Goal: Communication & Community: Answer question/provide support

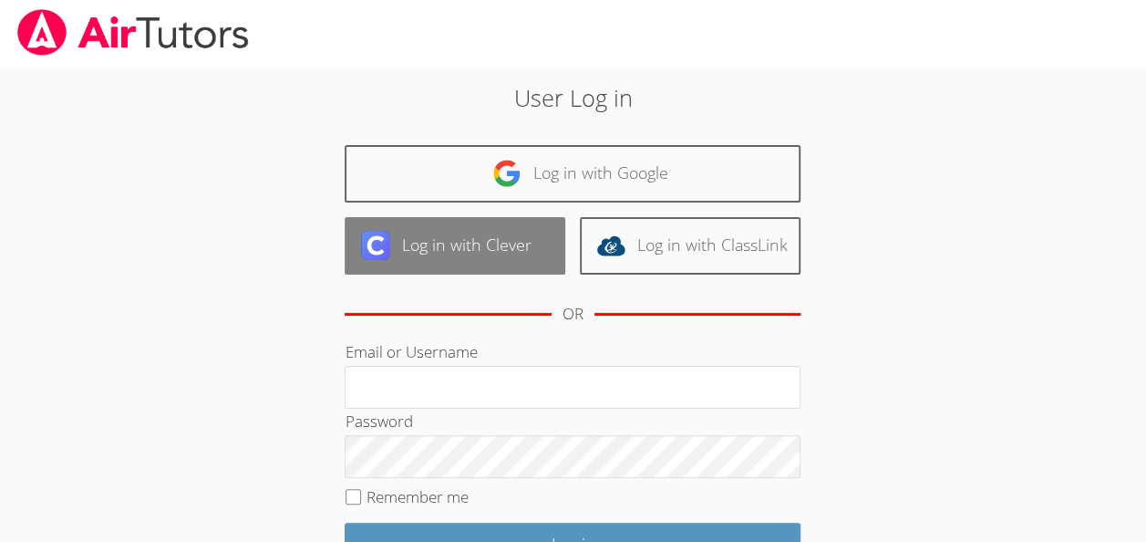
click at [506, 230] on link "Log in with Clever" at bounding box center [455, 245] width 221 height 57
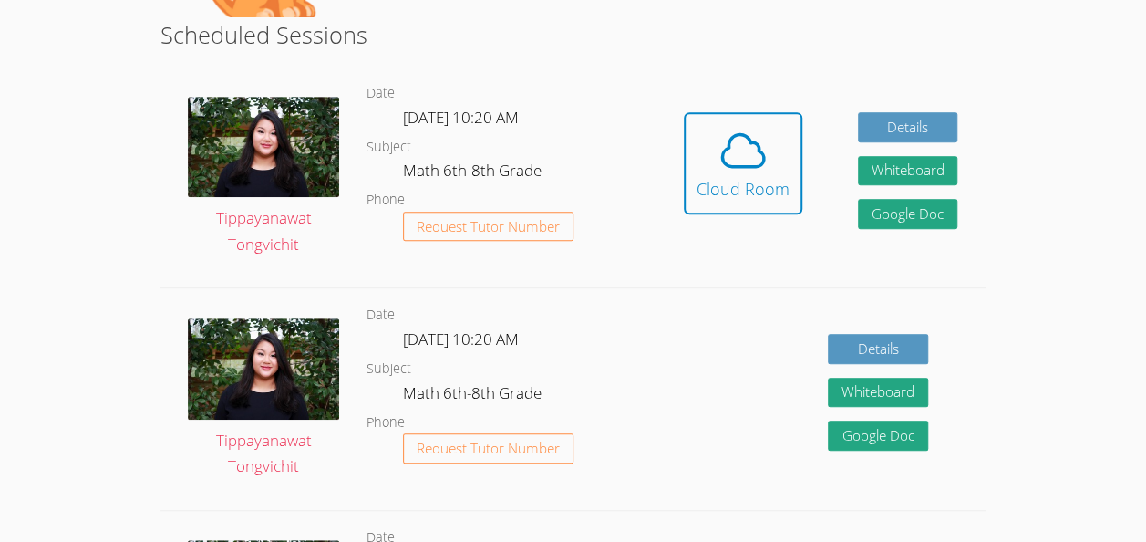
scroll to position [341, 0]
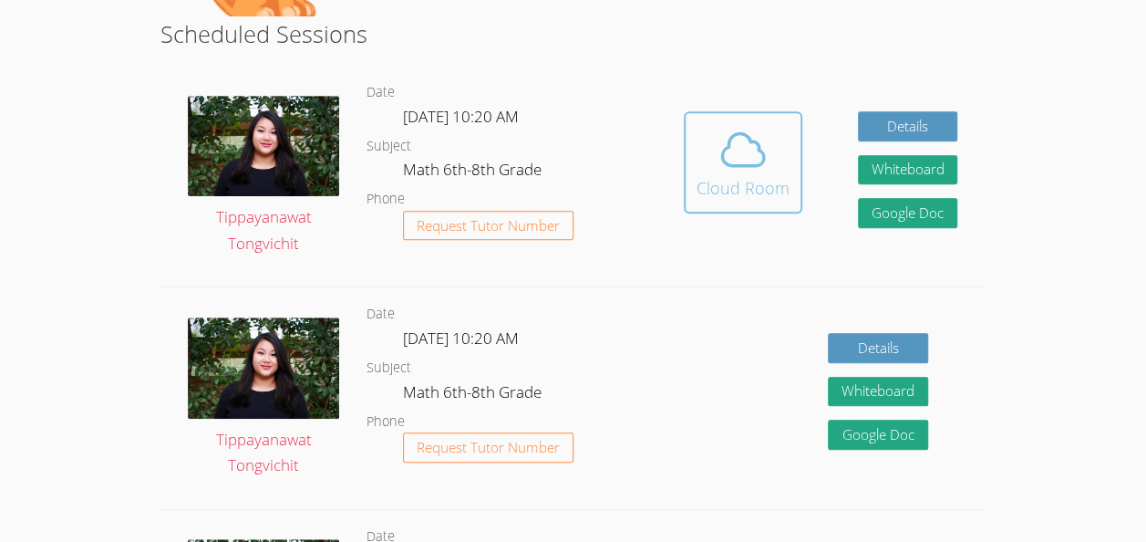
click at [720, 146] on icon at bounding box center [743, 149] width 51 height 51
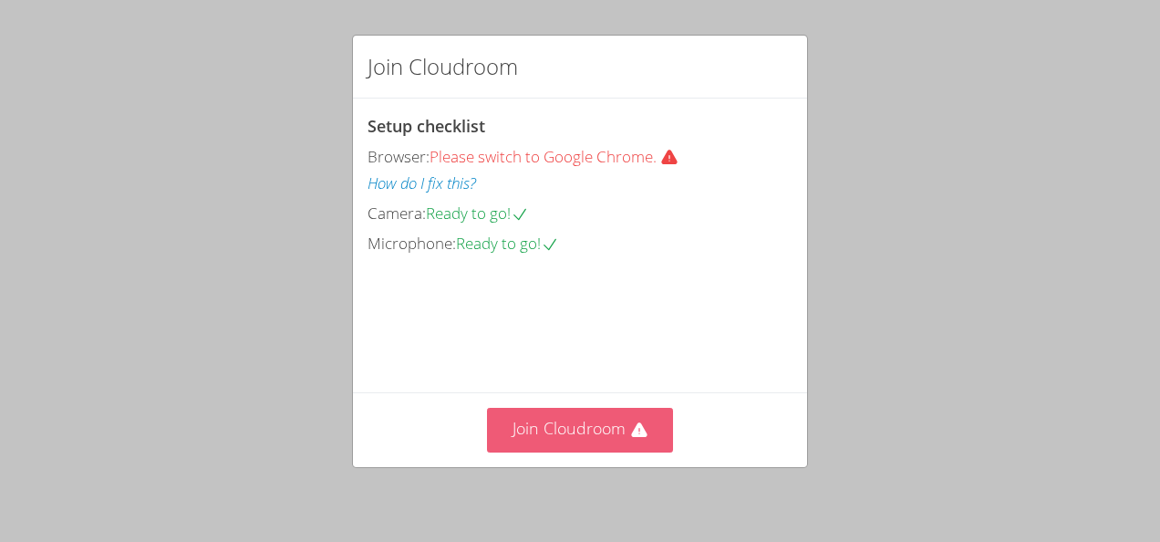
click at [587, 429] on button "Join Cloudroom" at bounding box center [580, 430] width 187 height 45
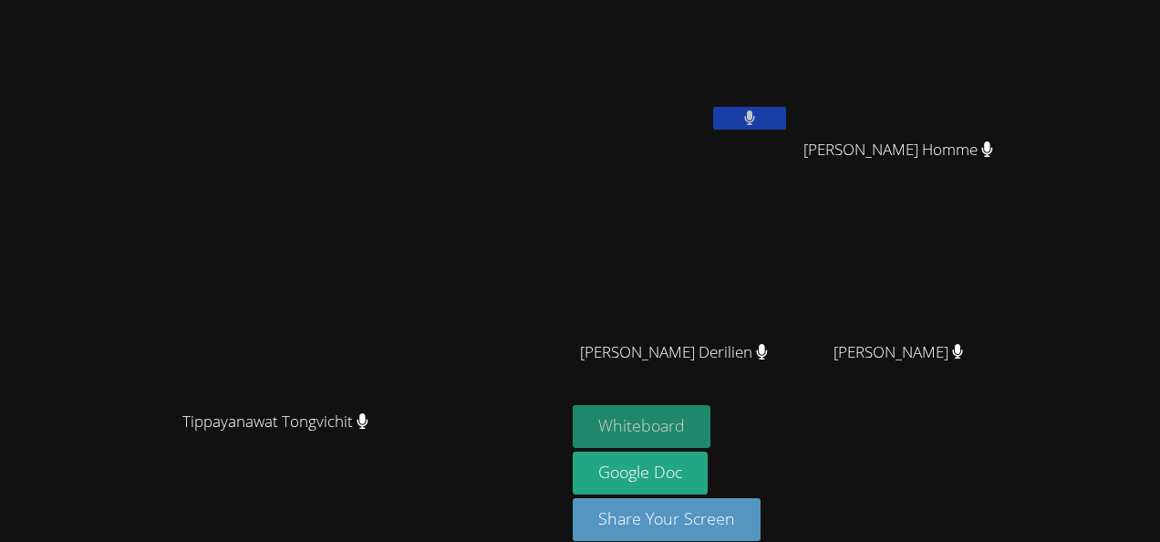
click at [710, 415] on button "Whiteboard" at bounding box center [642, 426] width 138 height 43
click at [790, 84] on video at bounding box center [681, 68] width 217 height 122
click at [710, 418] on button "Whiteboard" at bounding box center [642, 426] width 138 height 43
click at [1014, 82] on video at bounding box center [905, 68] width 217 height 122
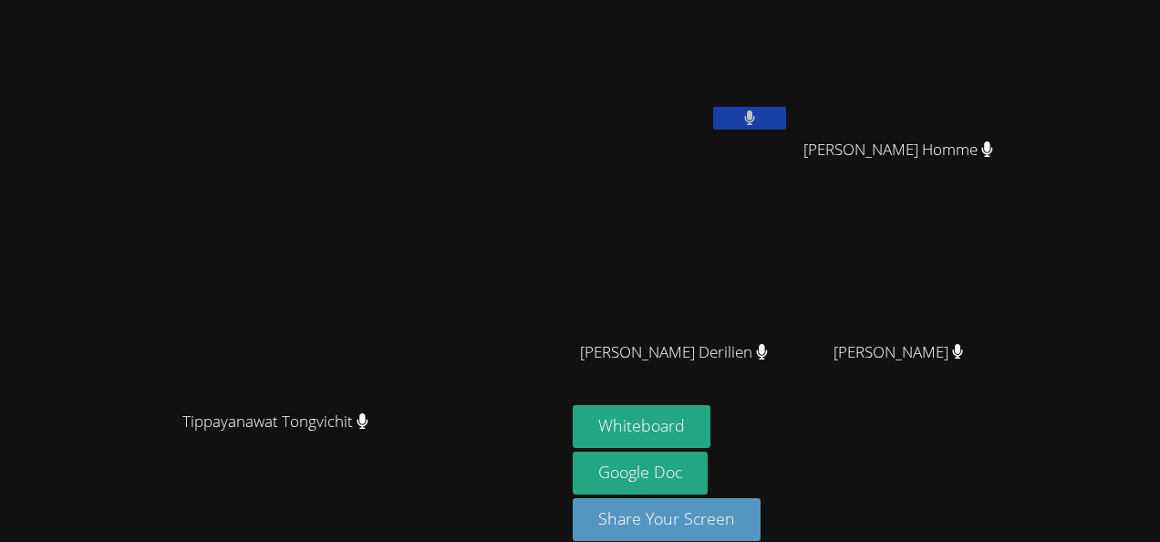
click at [1014, 82] on video at bounding box center [905, 68] width 217 height 122
click at [419, 364] on video at bounding box center [283, 246] width 274 height 310
click at [419, 315] on video at bounding box center [283, 246] width 274 height 310
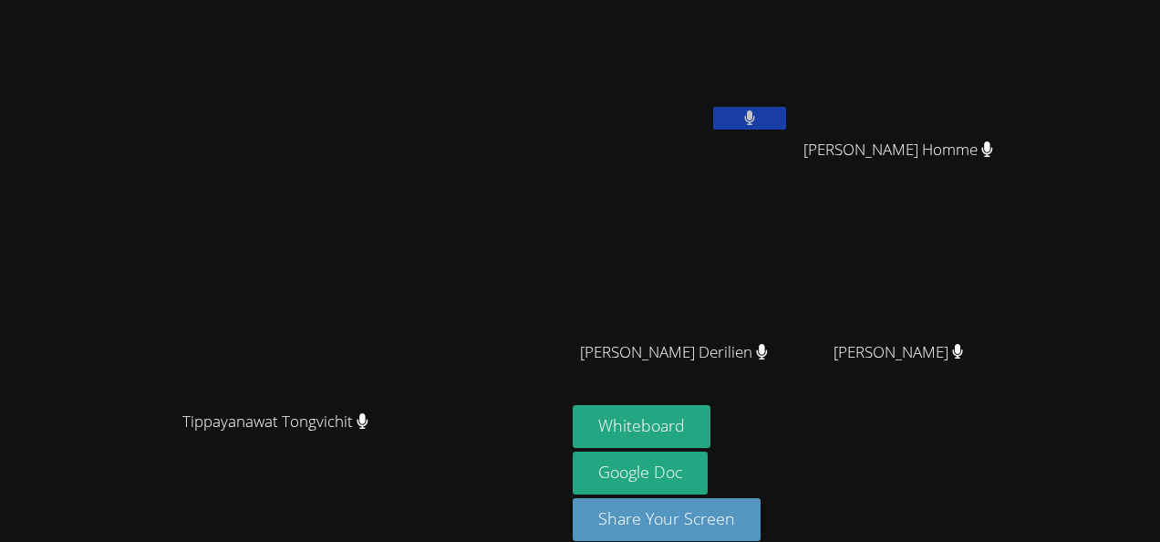
click at [419, 324] on video at bounding box center [283, 246] width 274 height 310
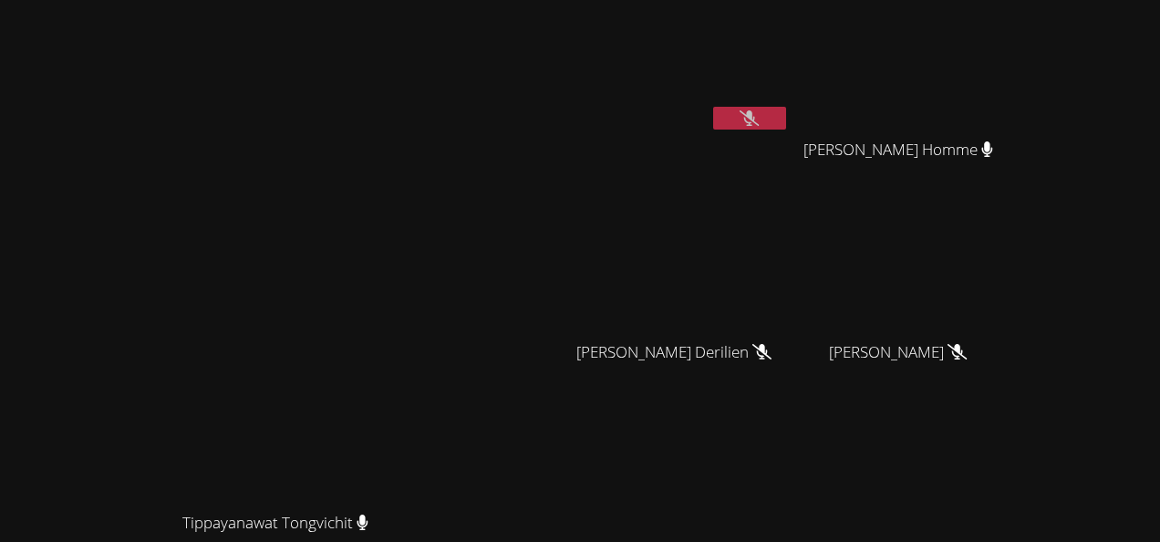
click at [759, 119] on icon at bounding box center [748, 117] width 19 height 15
click at [755, 119] on icon at bounding box center [749, 117] width 11 height 15
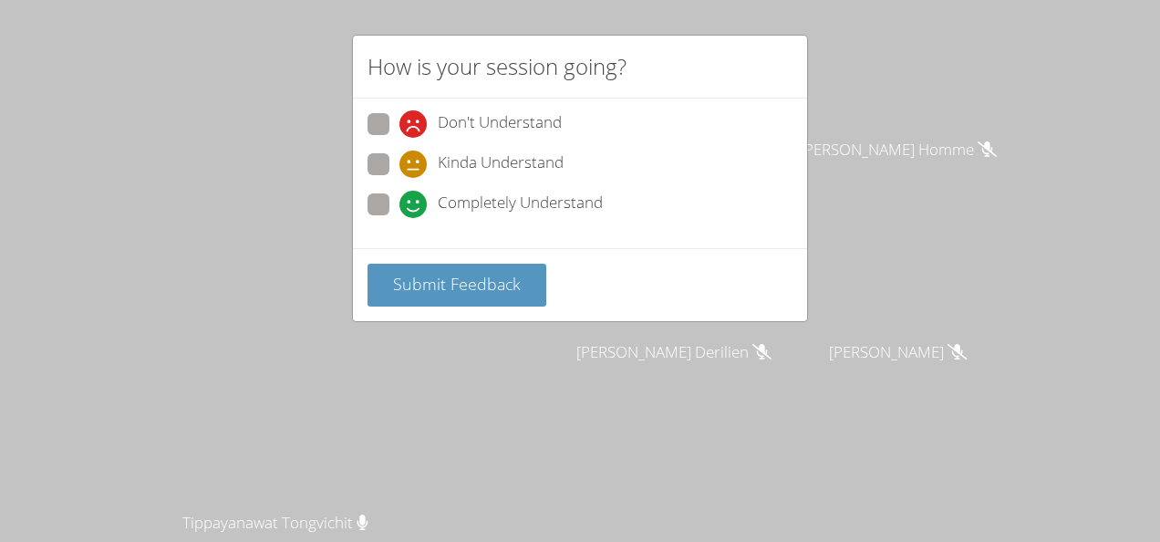
click at [399, 178] on span at bounding box center [399, 178] width 0 height 0
click at [399, 157] on input "Kinda Understand" at bounding box center [406, 160] width 15 height 15
radio input "true"
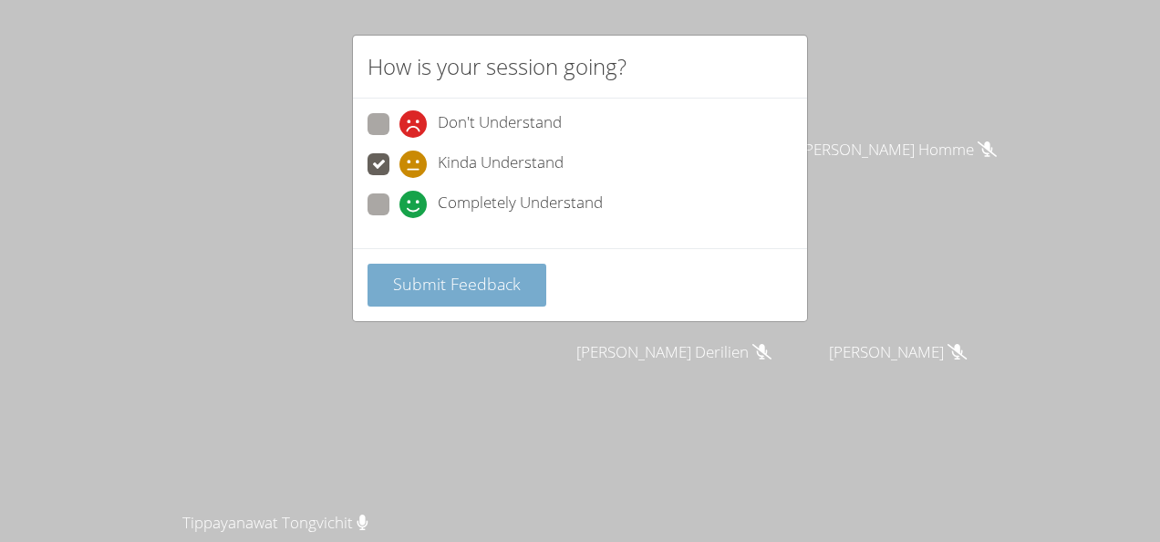
click at [420, 283] on span "Submit Feedback" at bounding box center [457, 284] width 128 height 22
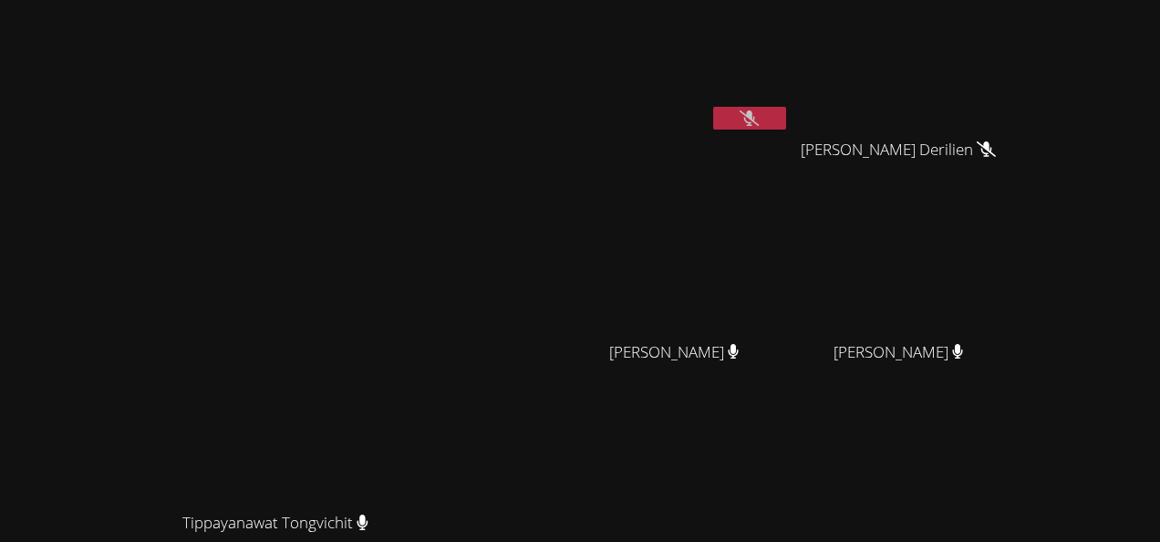
click at [759, 115] on icon at bounding box center [748, 117] width 19 height 15
